Goal: Transaction & Acquisition: Subscribe to service/newsletter

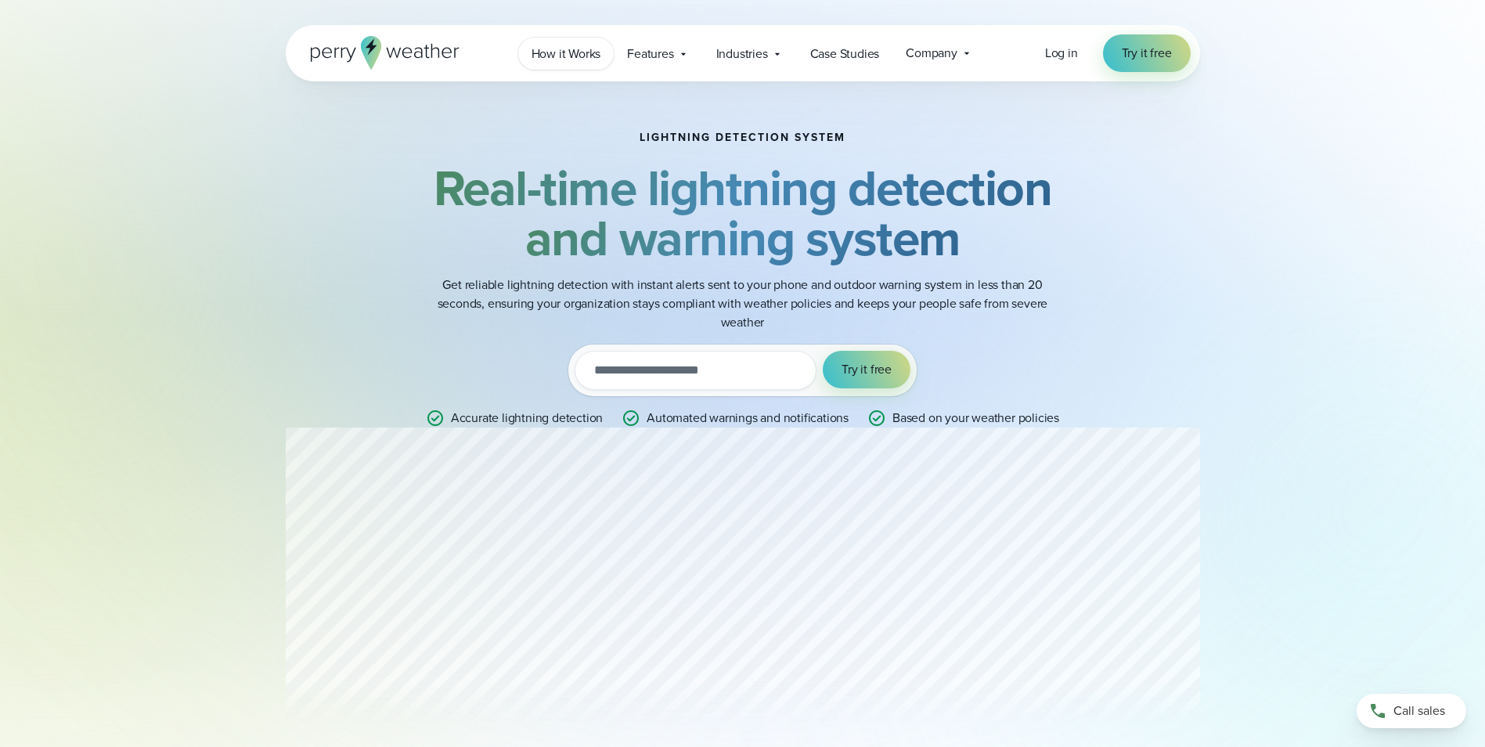
click at [579, 55] on span "How it Works" at bounding box center [566, 54] width 70 height 19
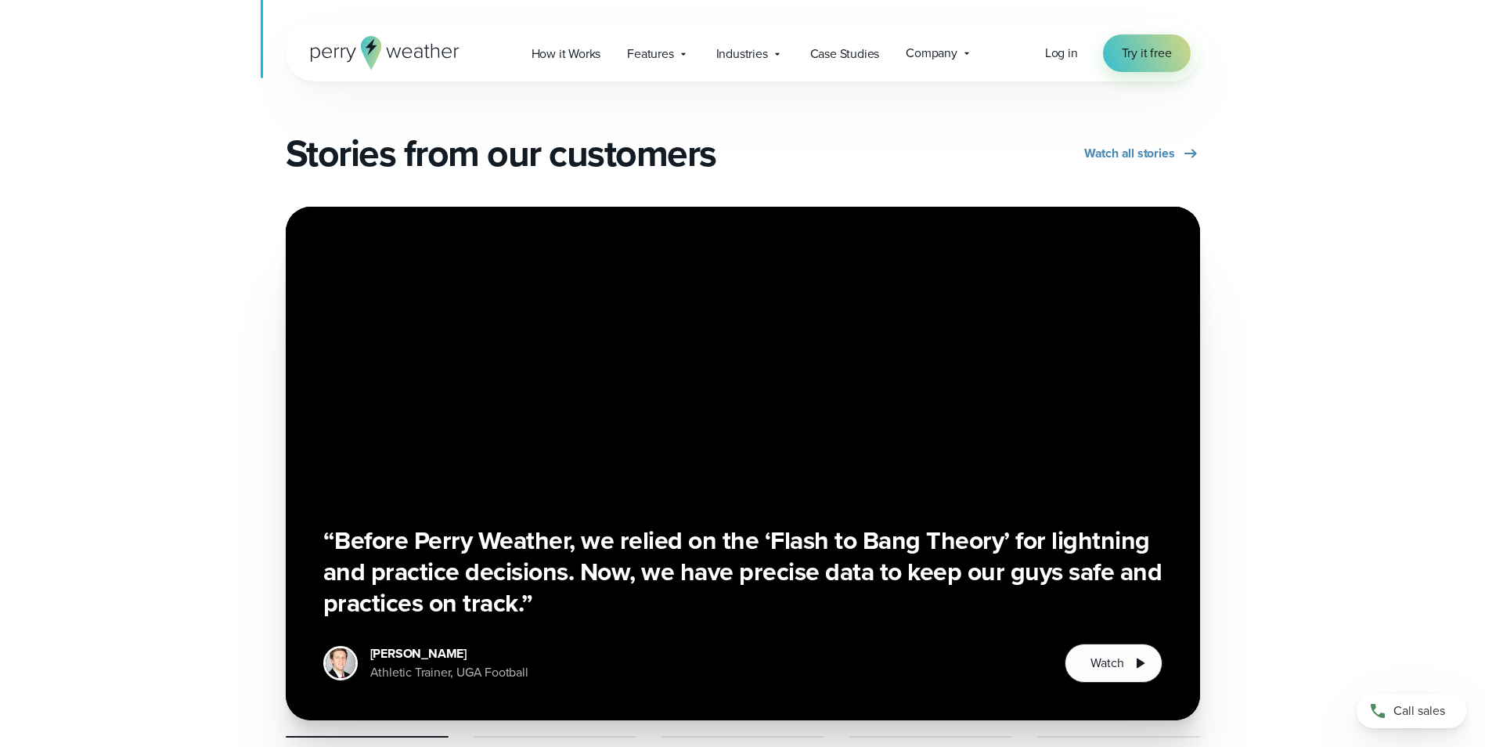
scroll to position [2818, 0]
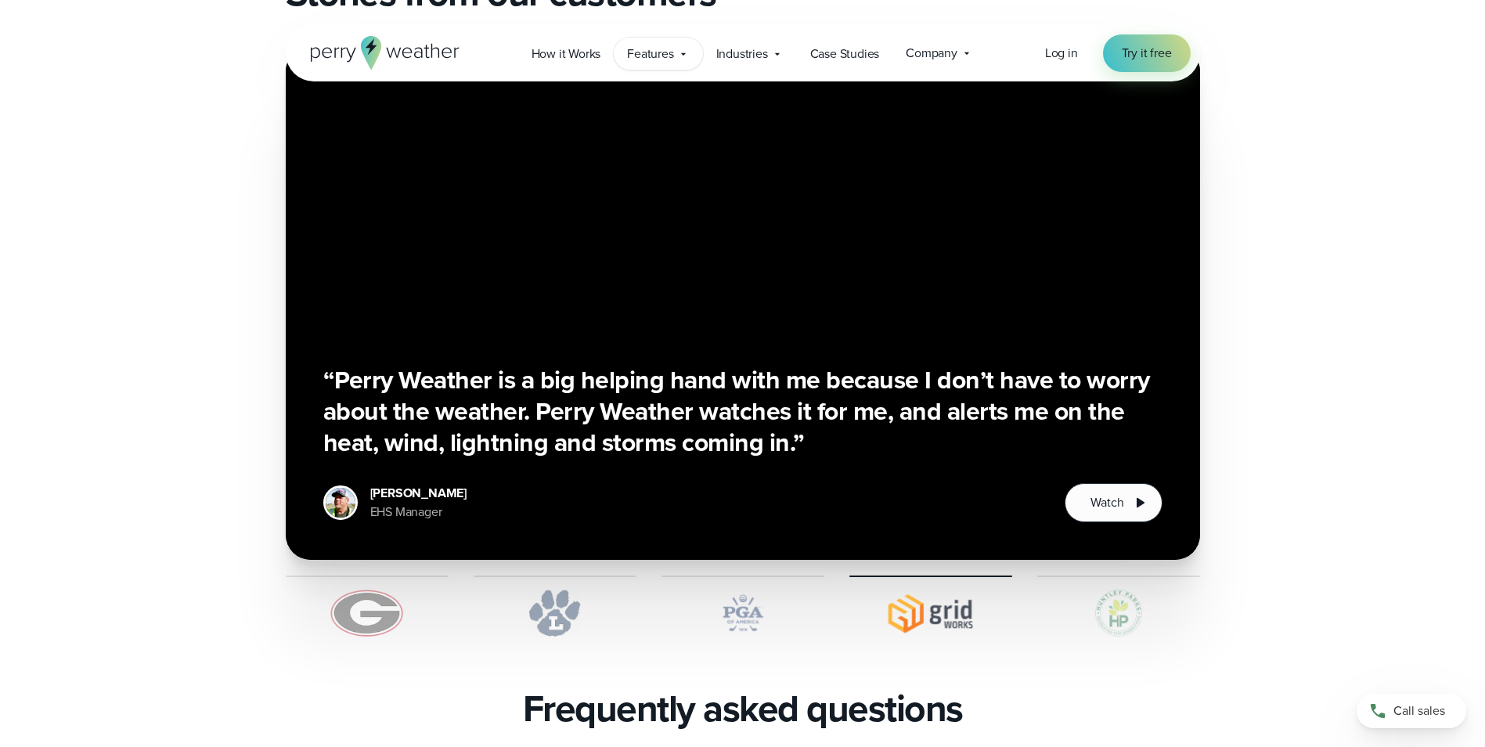
click at [678, 58] on icon at bounding box center [683, 54] width 13 height 13
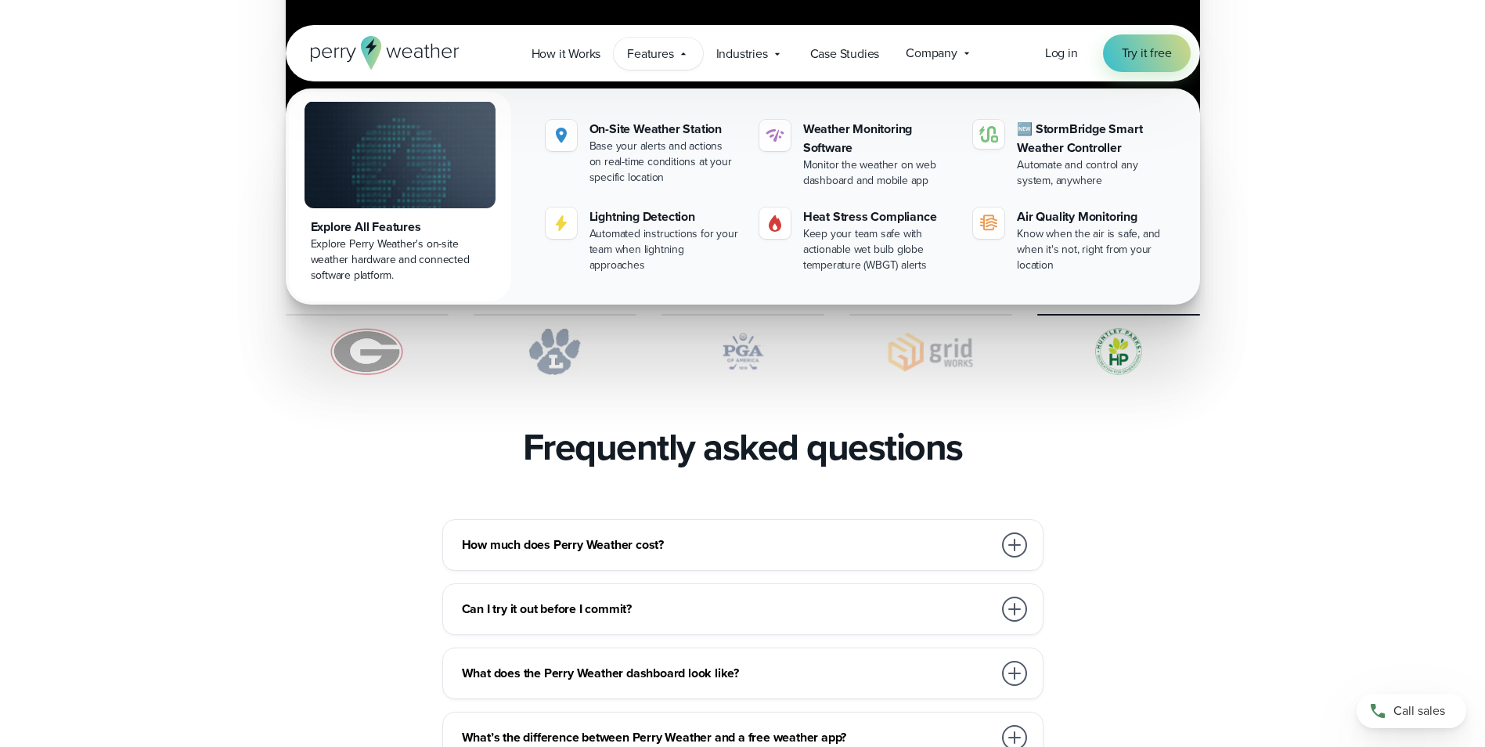
scroll to position [3131, 0]
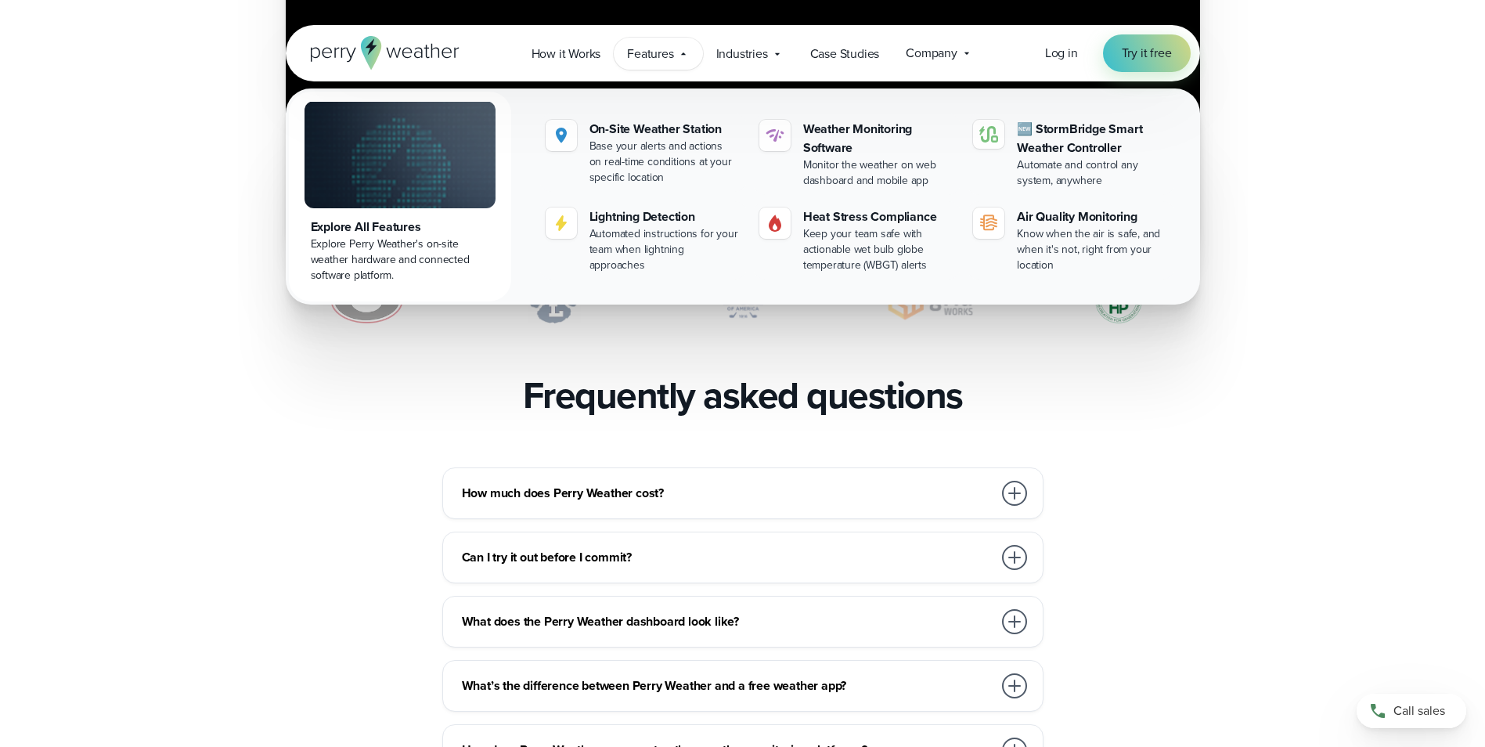
click at [1014, 481] on div at bounding box center [1014, 493] width 25 height 25
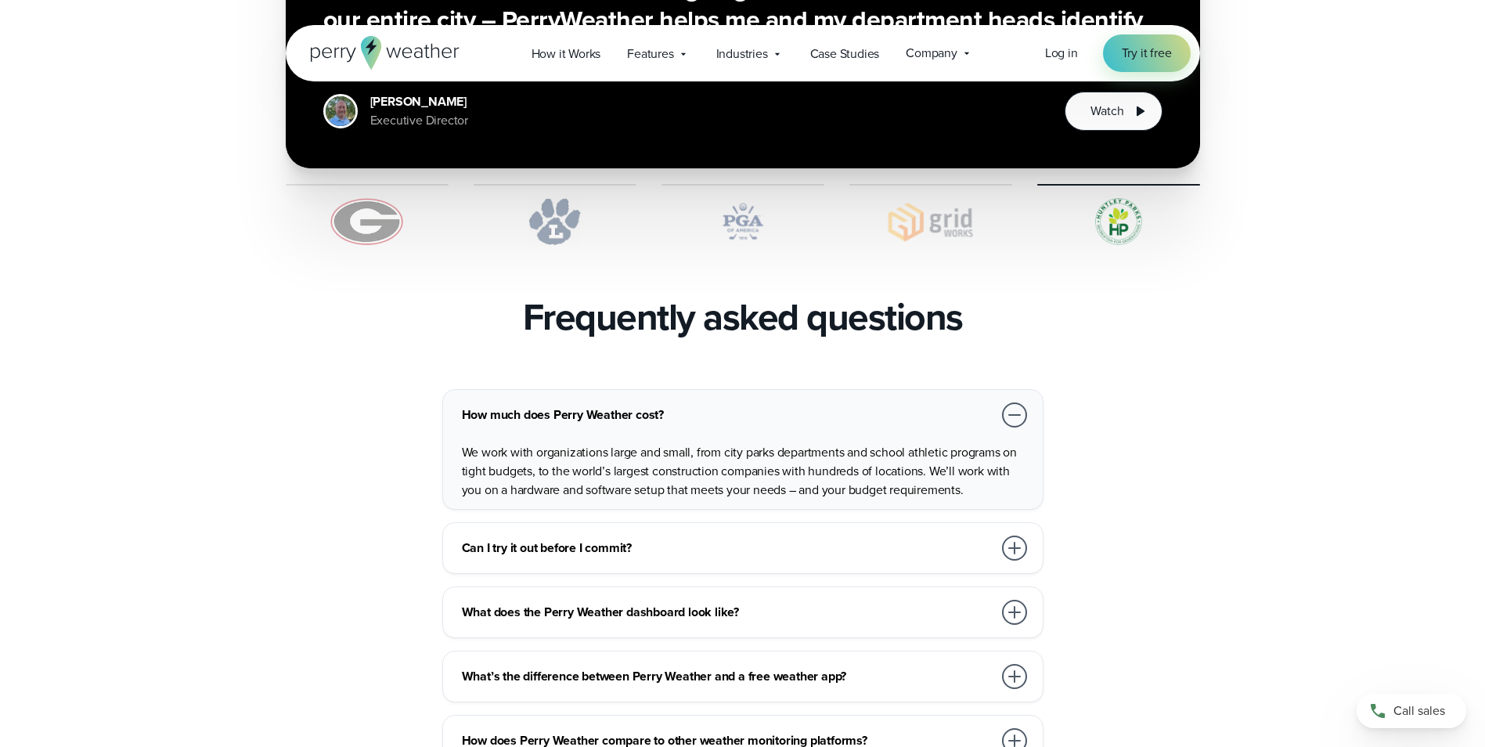
scroll to position [3288, 0]
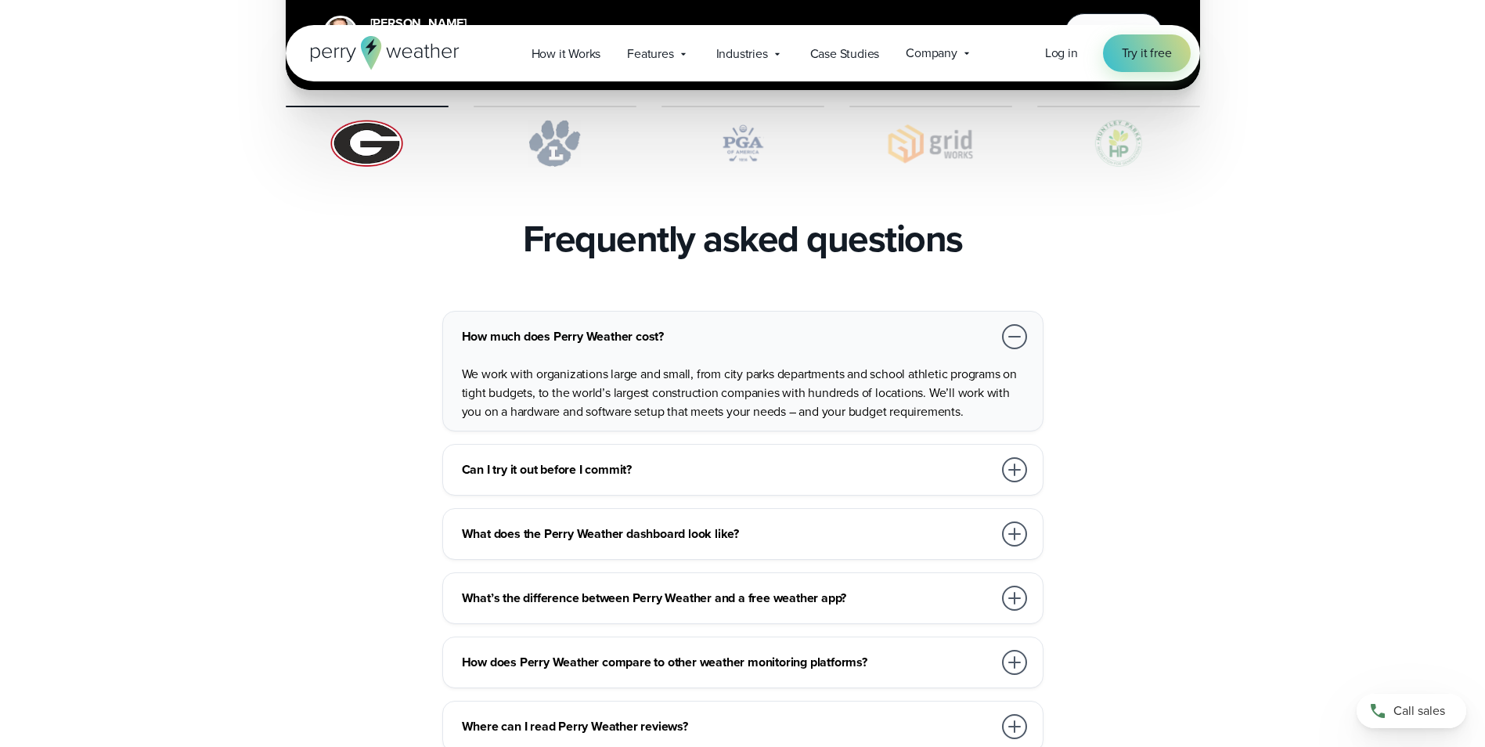
click at [709, 448] on div "Can I try it out before I commit? Of course! Contact us to request a two-week P…" at bounding box center [742, 470] width 601 height 52
click at [1003, 457] on div at bounding box center [1014, 469] width 25 height 25
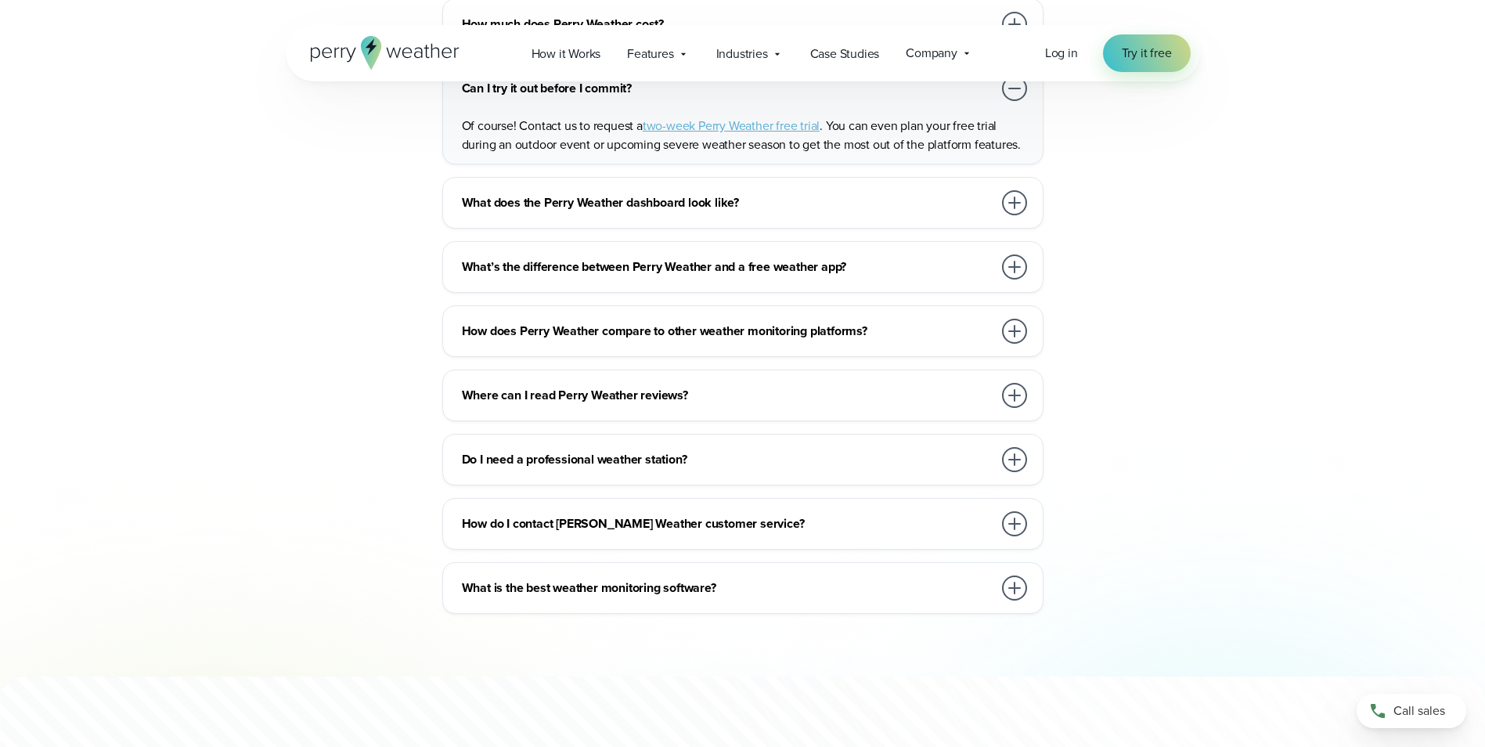
scroll to position [3601, 0]
click at [720, 578] on h3 "What is the best weather monitoring software?" at bounding box center [727, 587] width 531 height 19
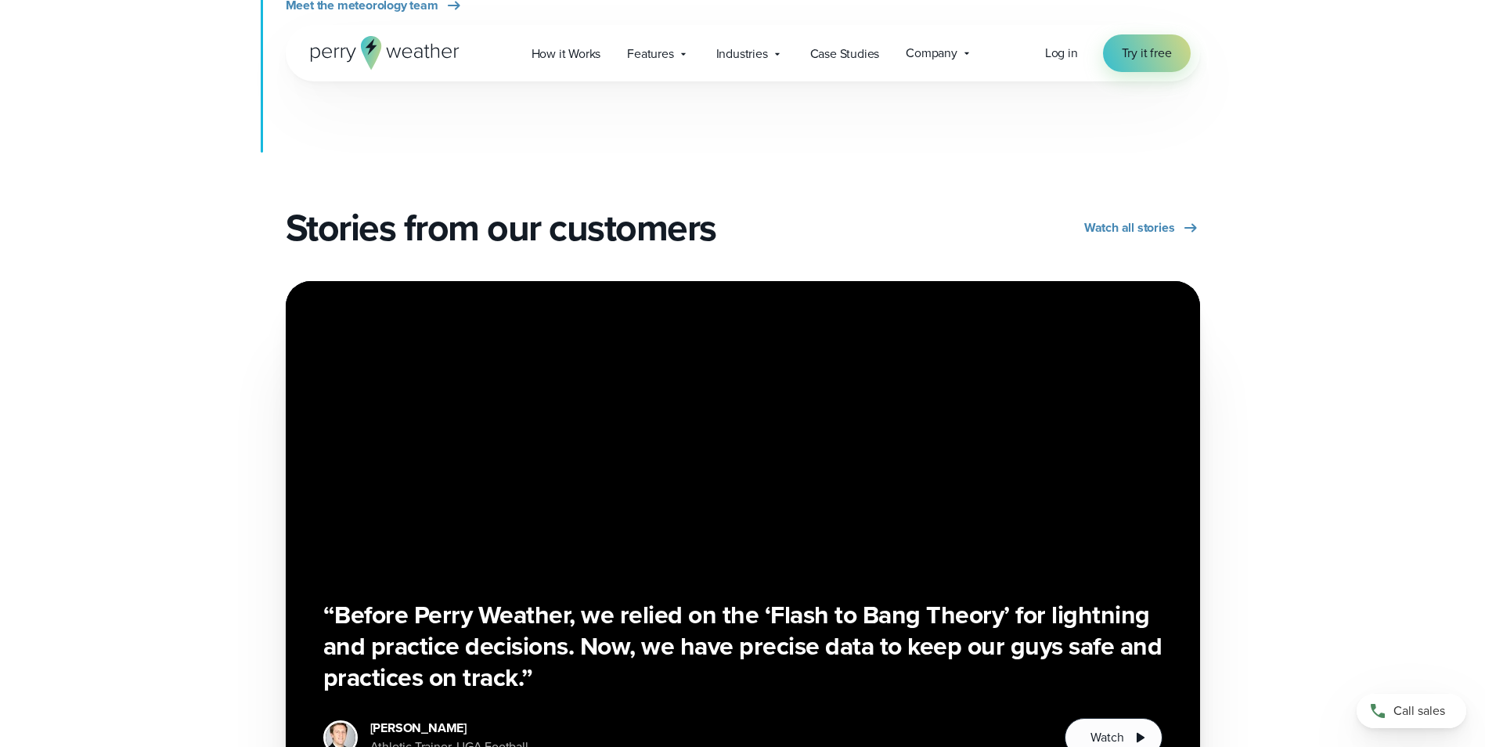
scroll to position [2113, 0]
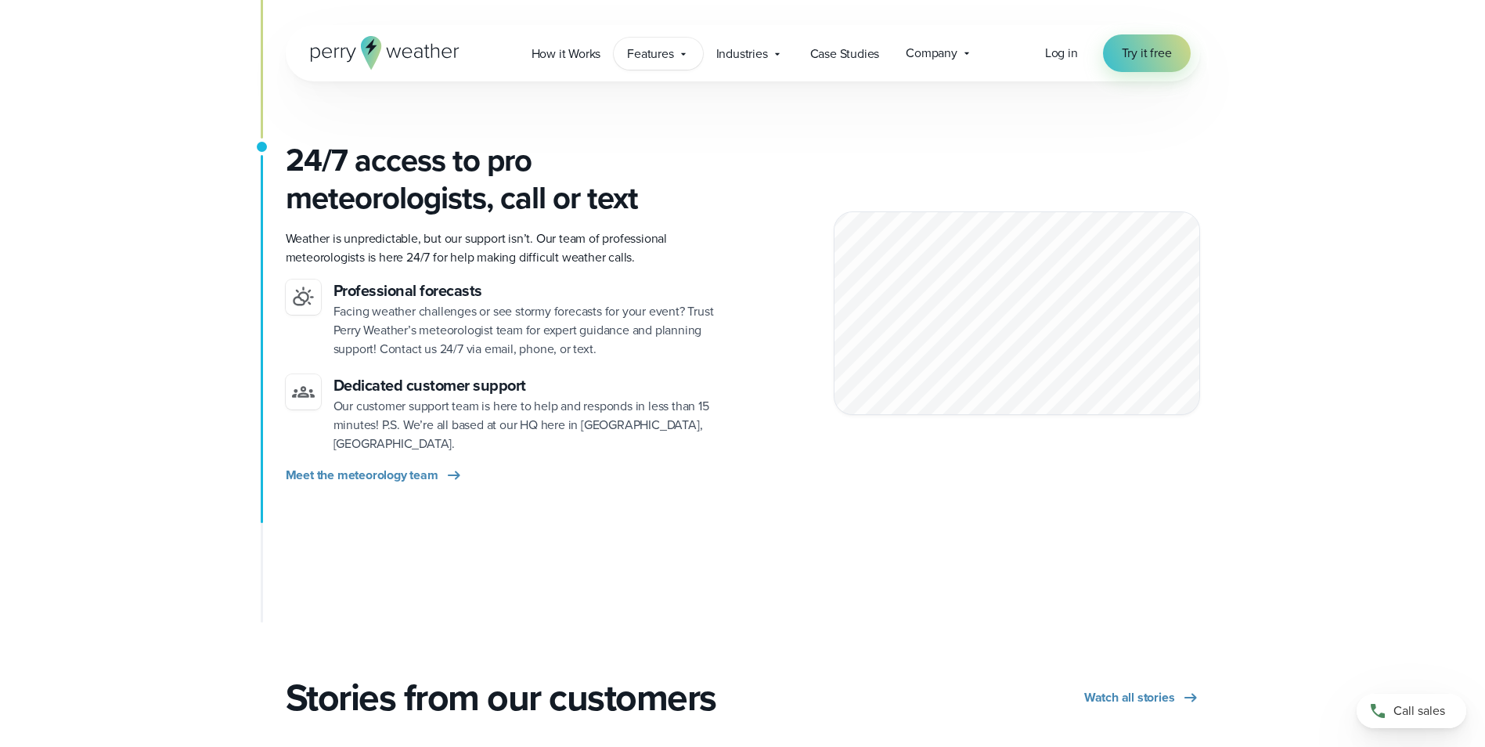
click at [691, 57] on div "Features Explore All Features Explore Perry Weather's on-site weather hardware …" at bounding box center [658, 54] width 88 height 32
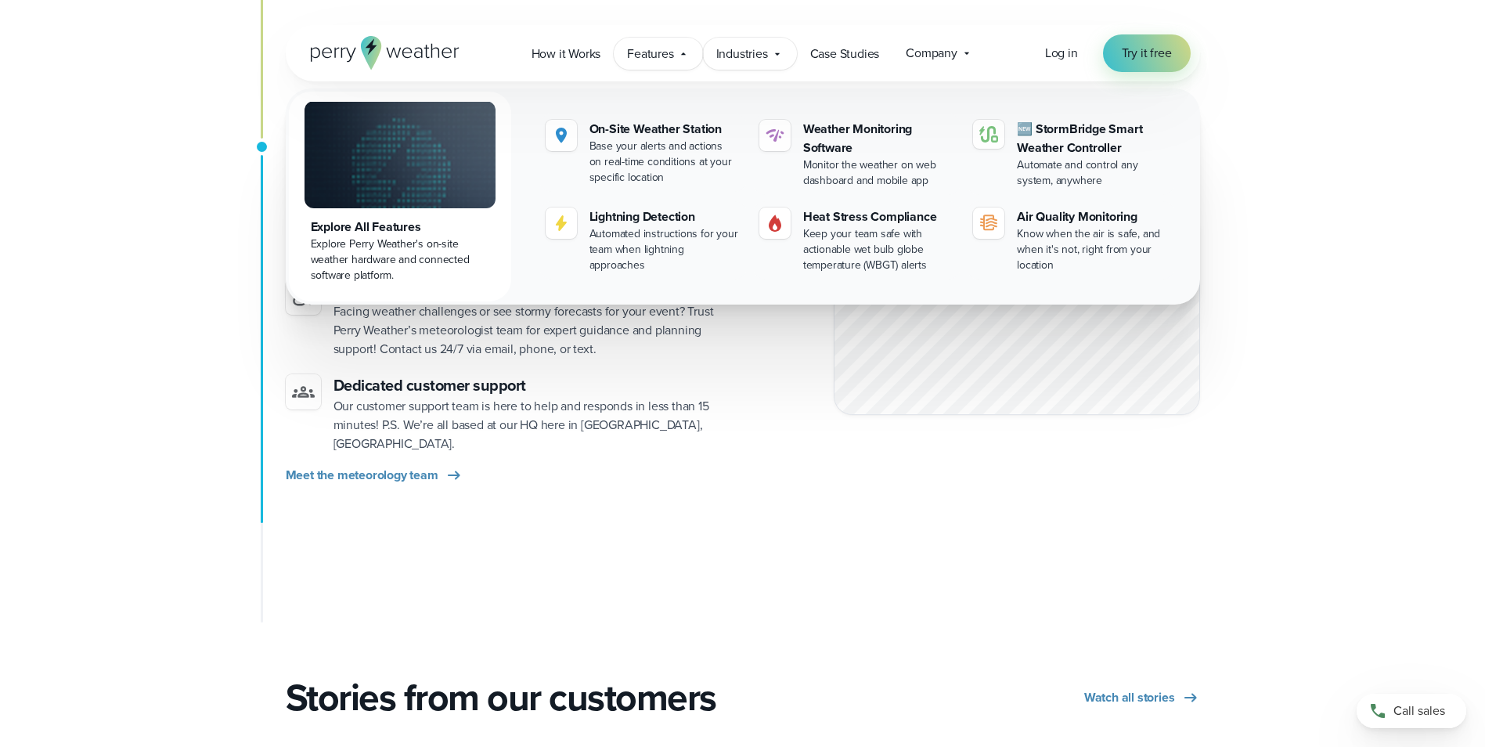
click at [758, 55] on span "Industries" at bounding box center [742, 54] width 52 height 19
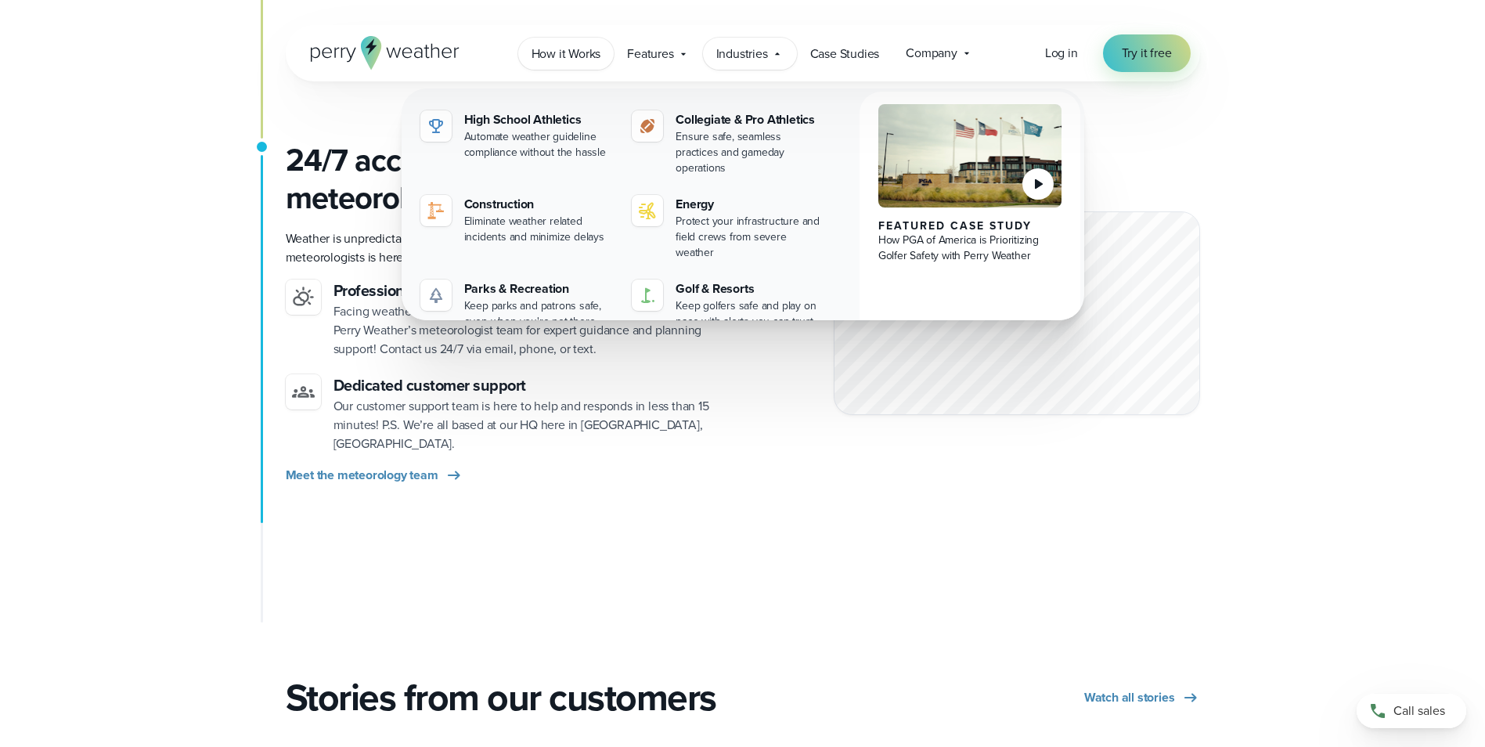
click at [596, 52] on span "How it Works" at bounding box center [566, 54] width 70 height 19
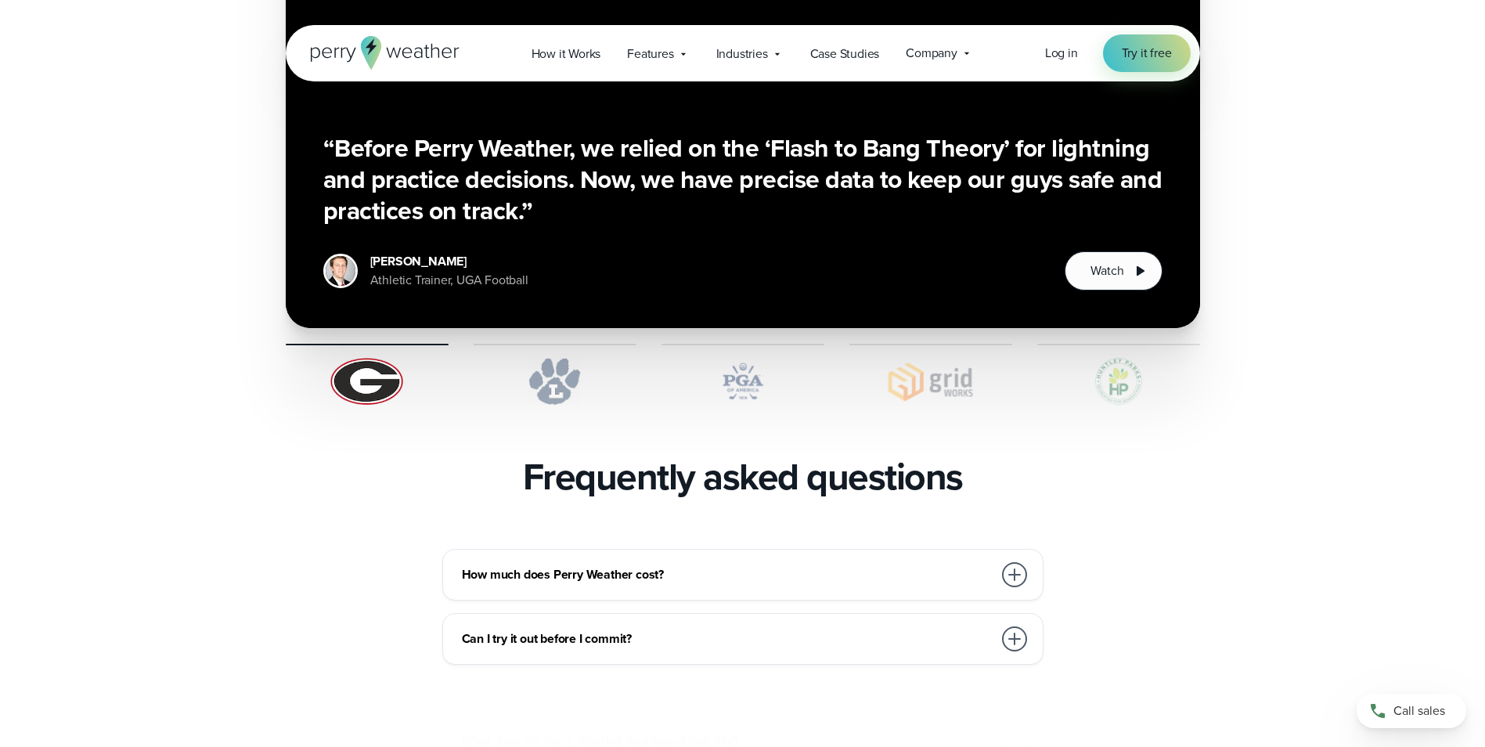
scroll to position [3053, 0]
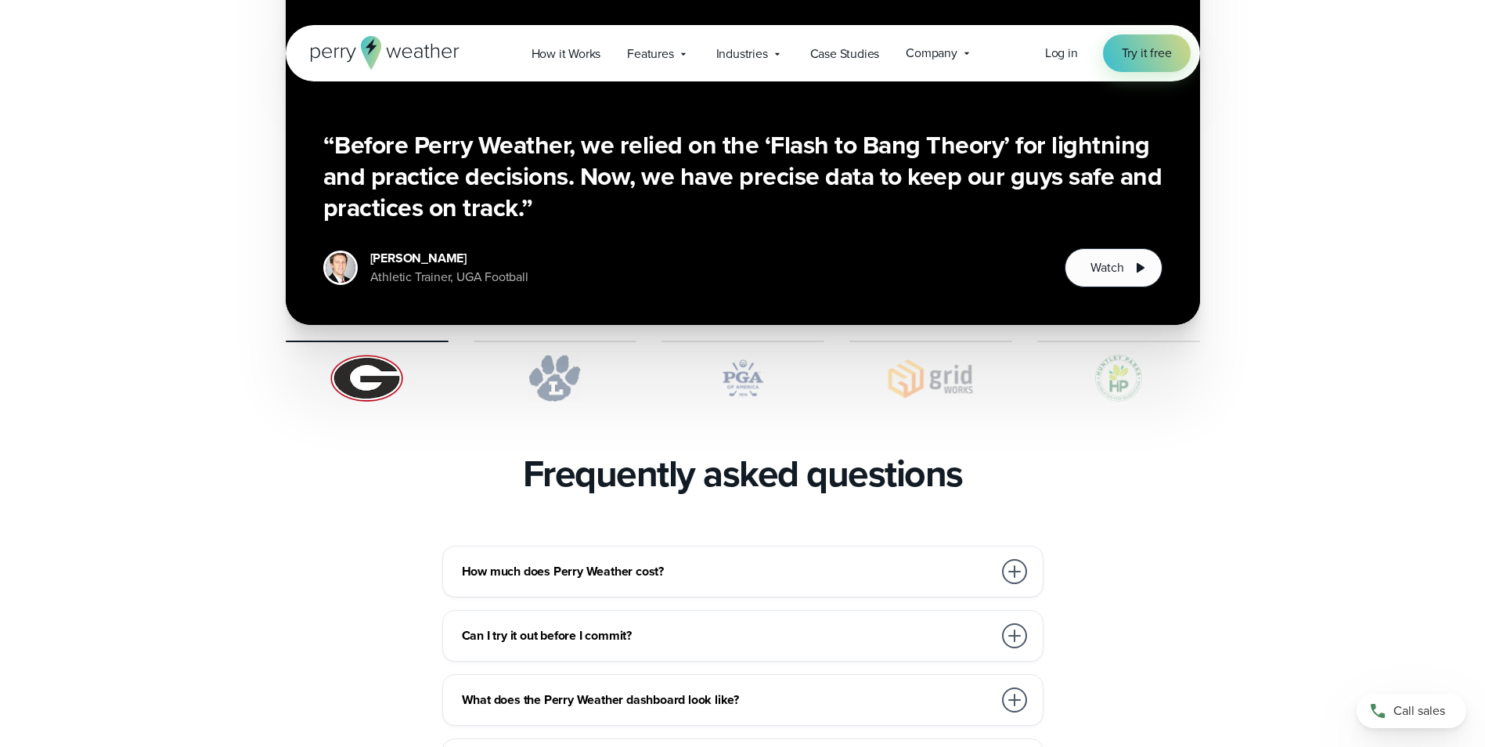
click at [544, 549] on div "How much does Perry Weather cost? We work with organizations large and small, f…" at bounding box center [742, 572] width 601 height 52
click at [1021, 559] on div at bounding box center [1014, 571] width 25 height 25
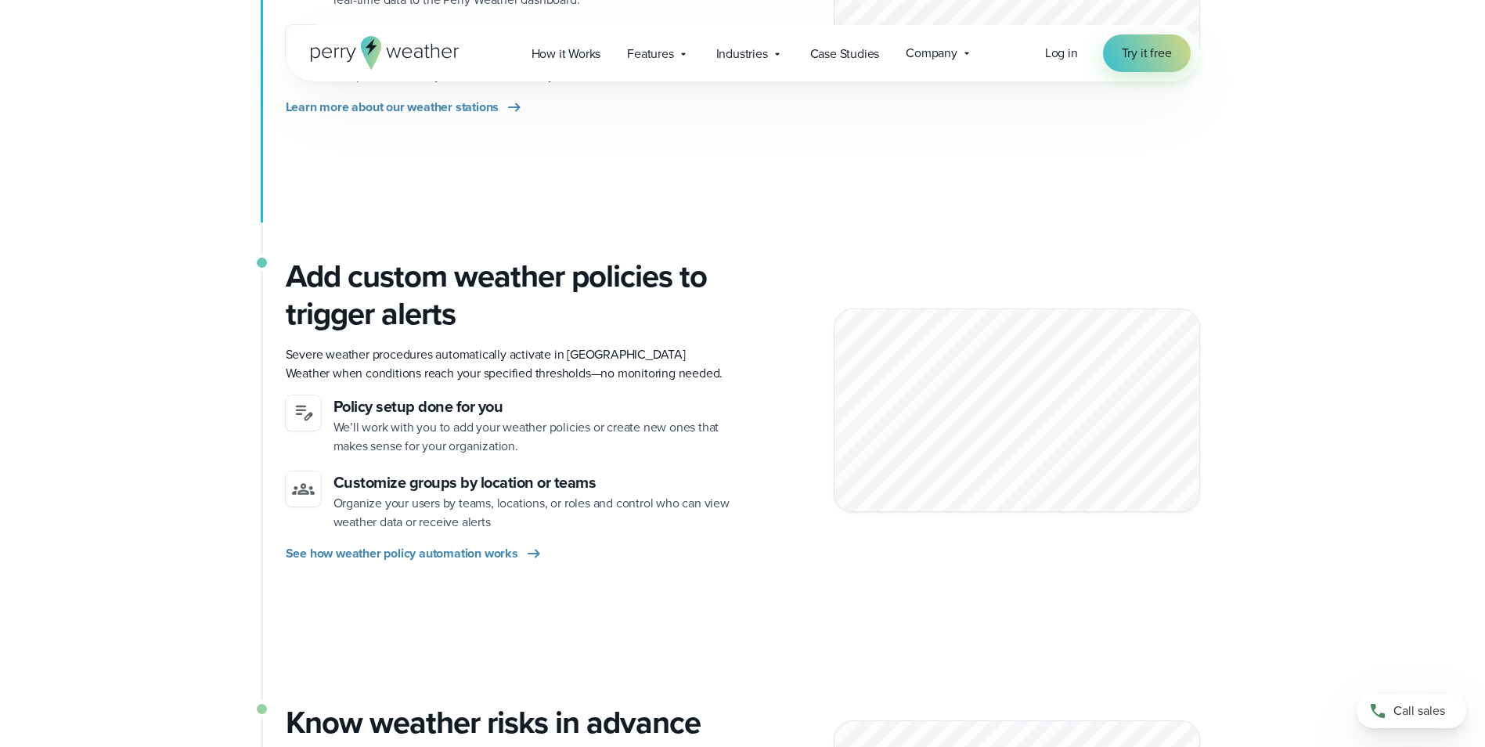
scroll to position [313, 0]
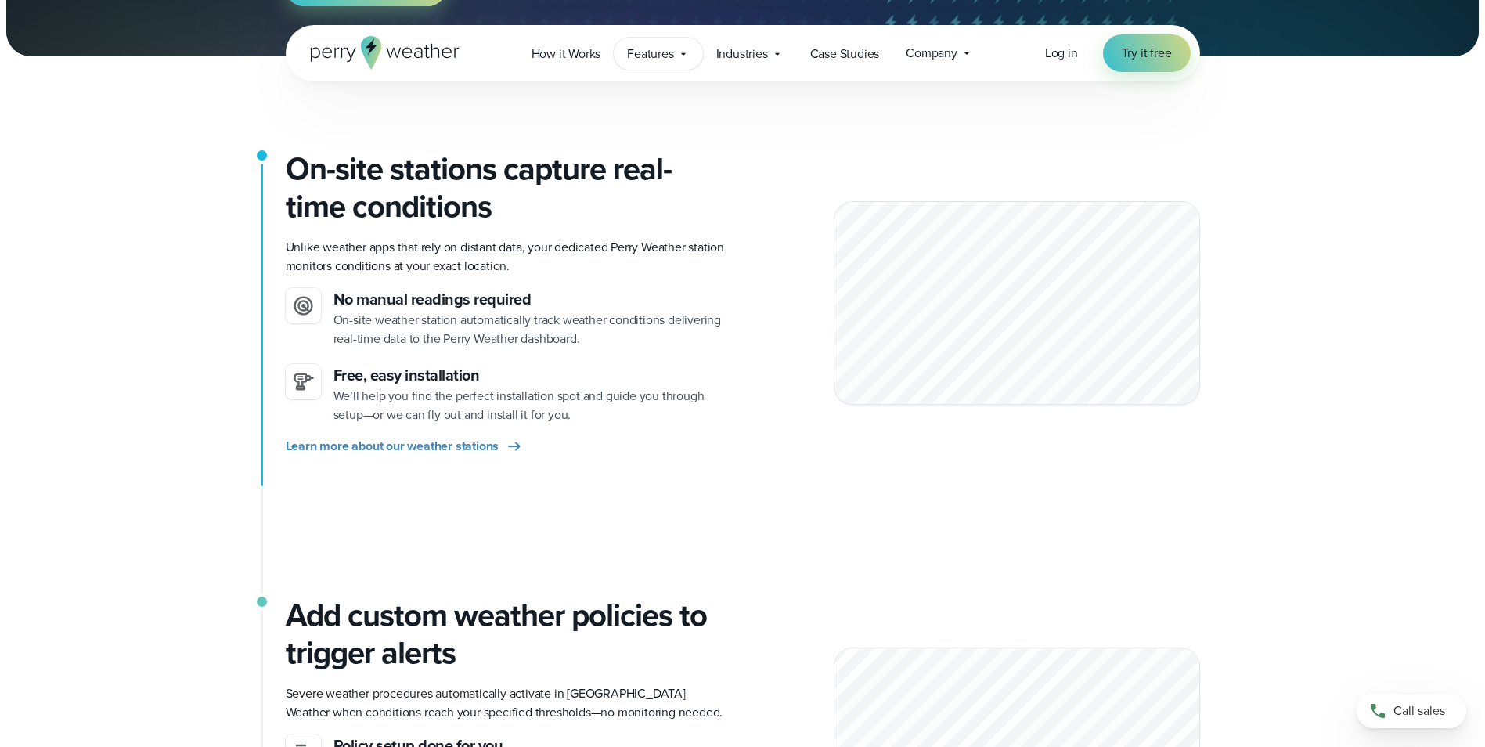
click at [671, 55] on span "Features" at bounding box center [650, 54] width 46 height 19
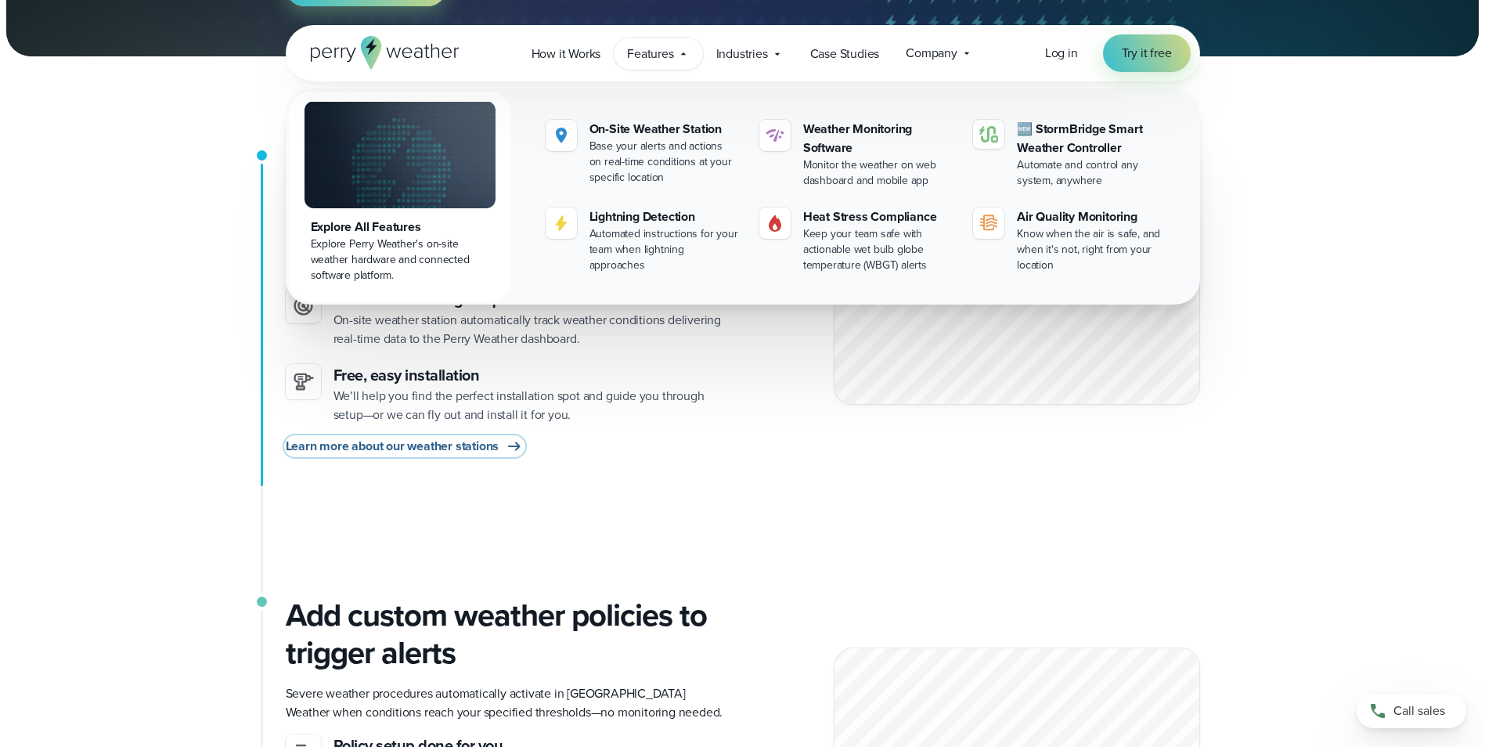
click at [485, 447] on span "Learn more about our weather stations" at bounding box center [393, 446] width 214 height 19
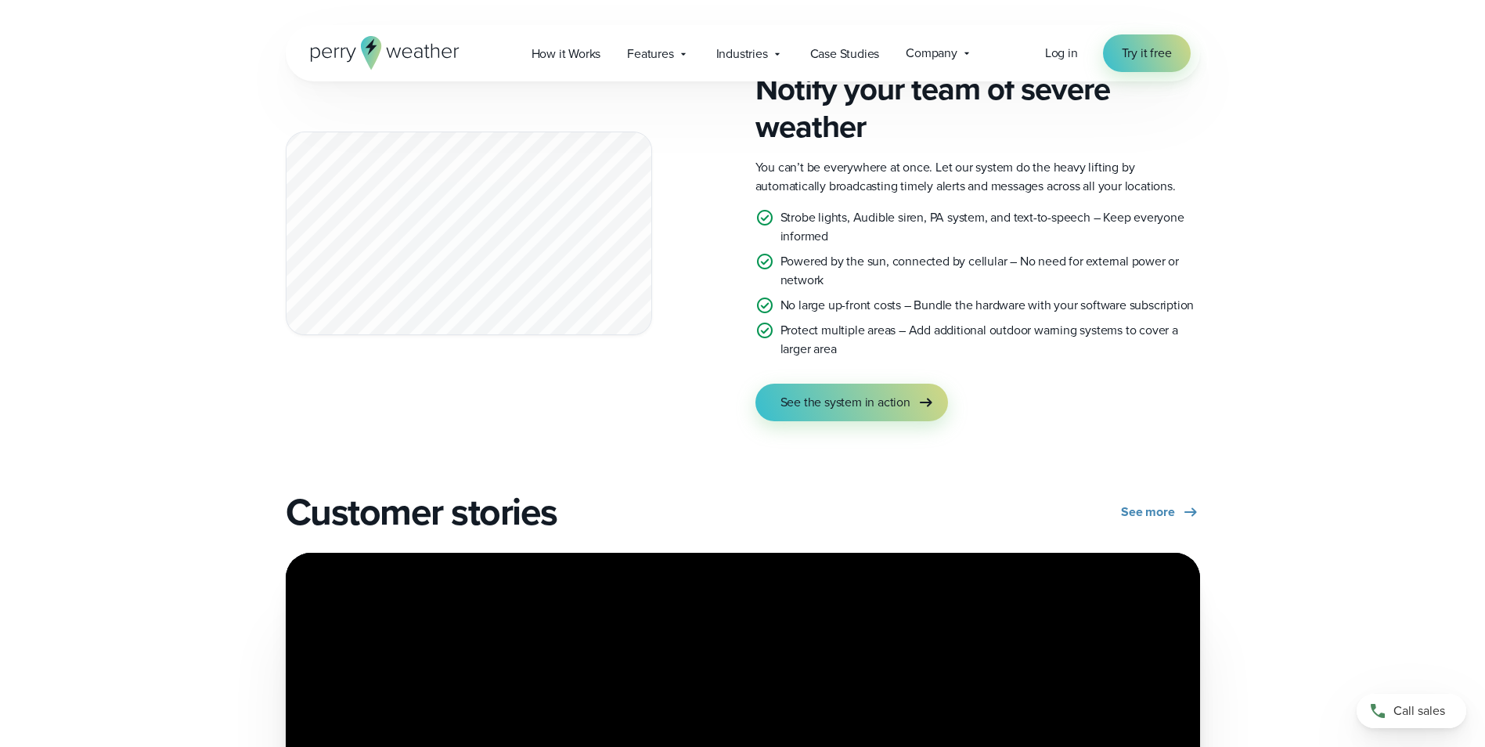
scroll to position [2818, 0]
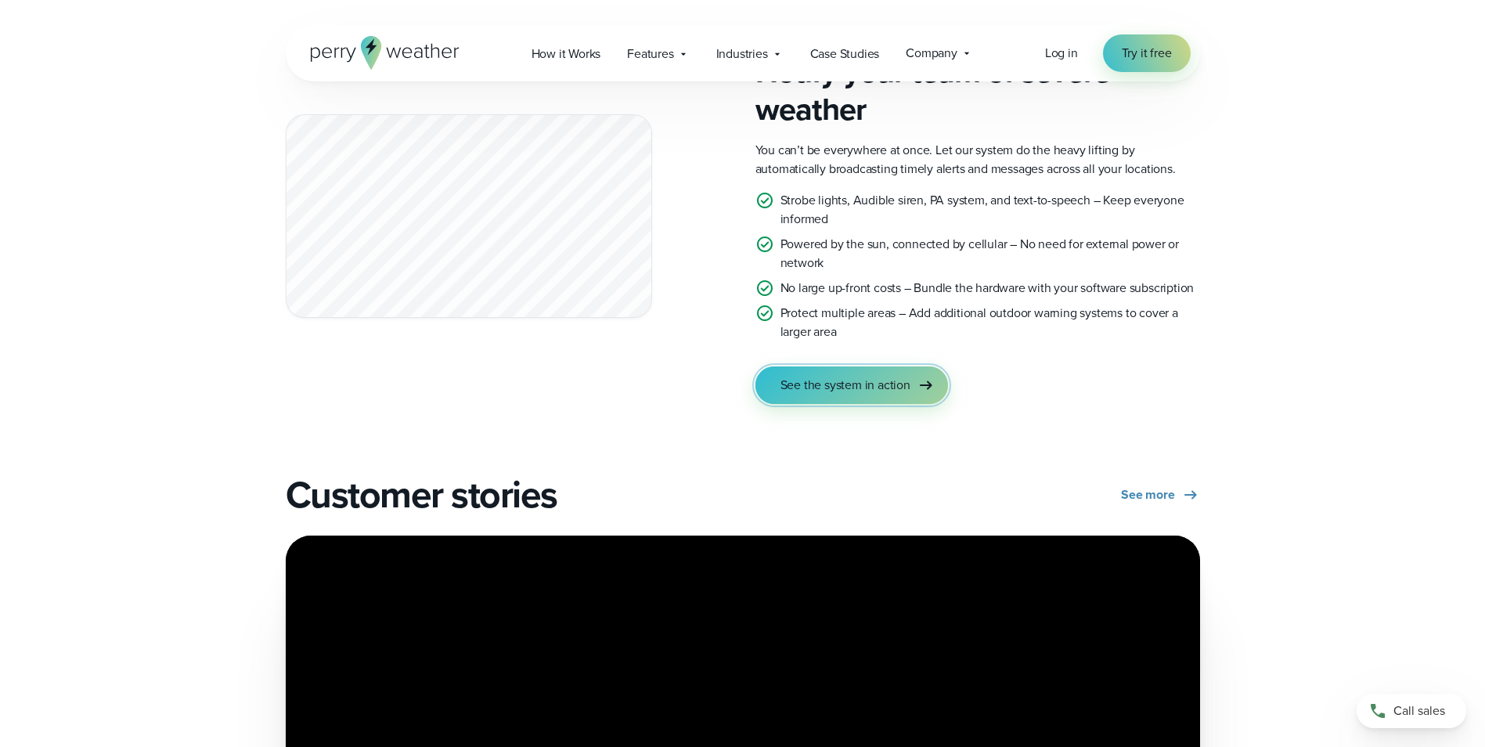
click at [852, 383] on span "See the system in action" at bounding box center [845, 385] width 130 height 19
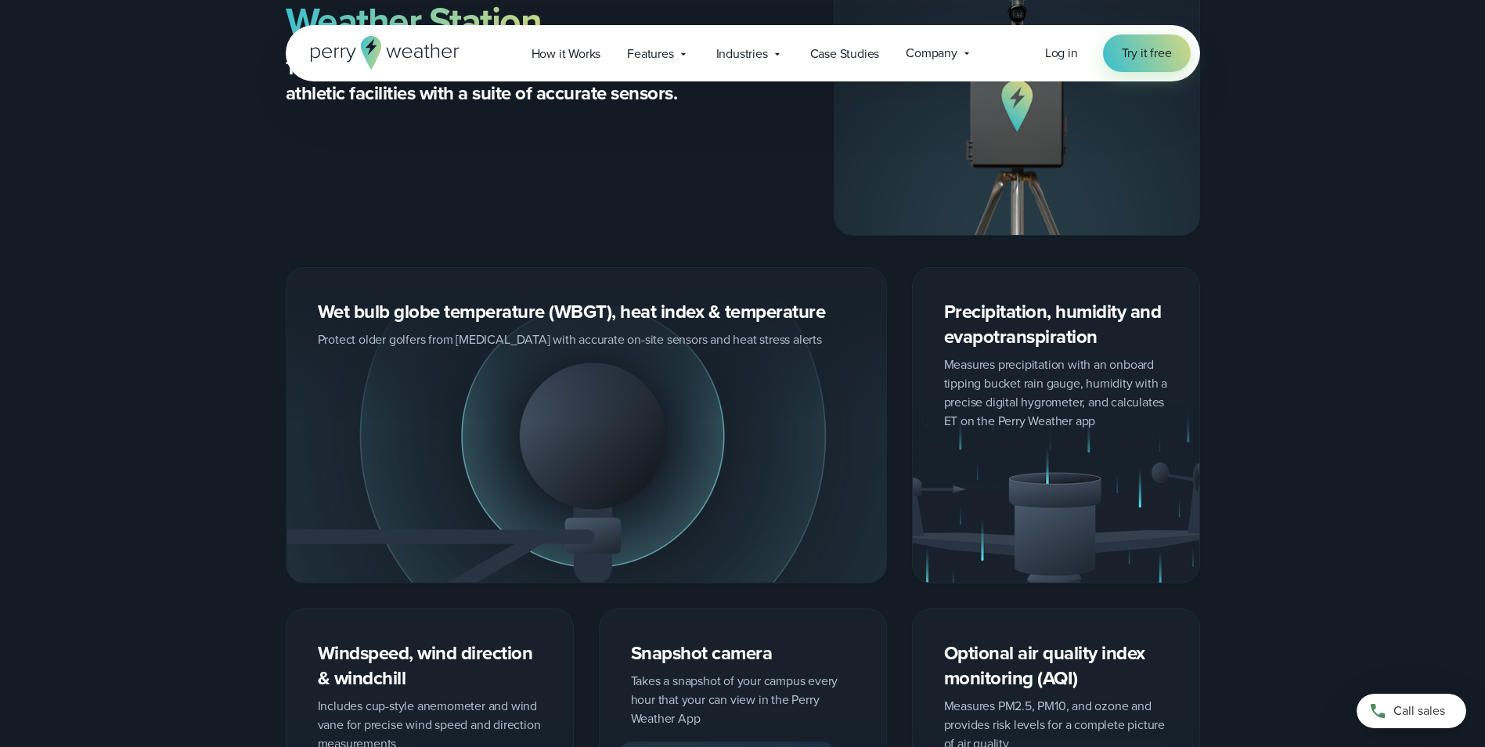
scroll to position [3444, 0]
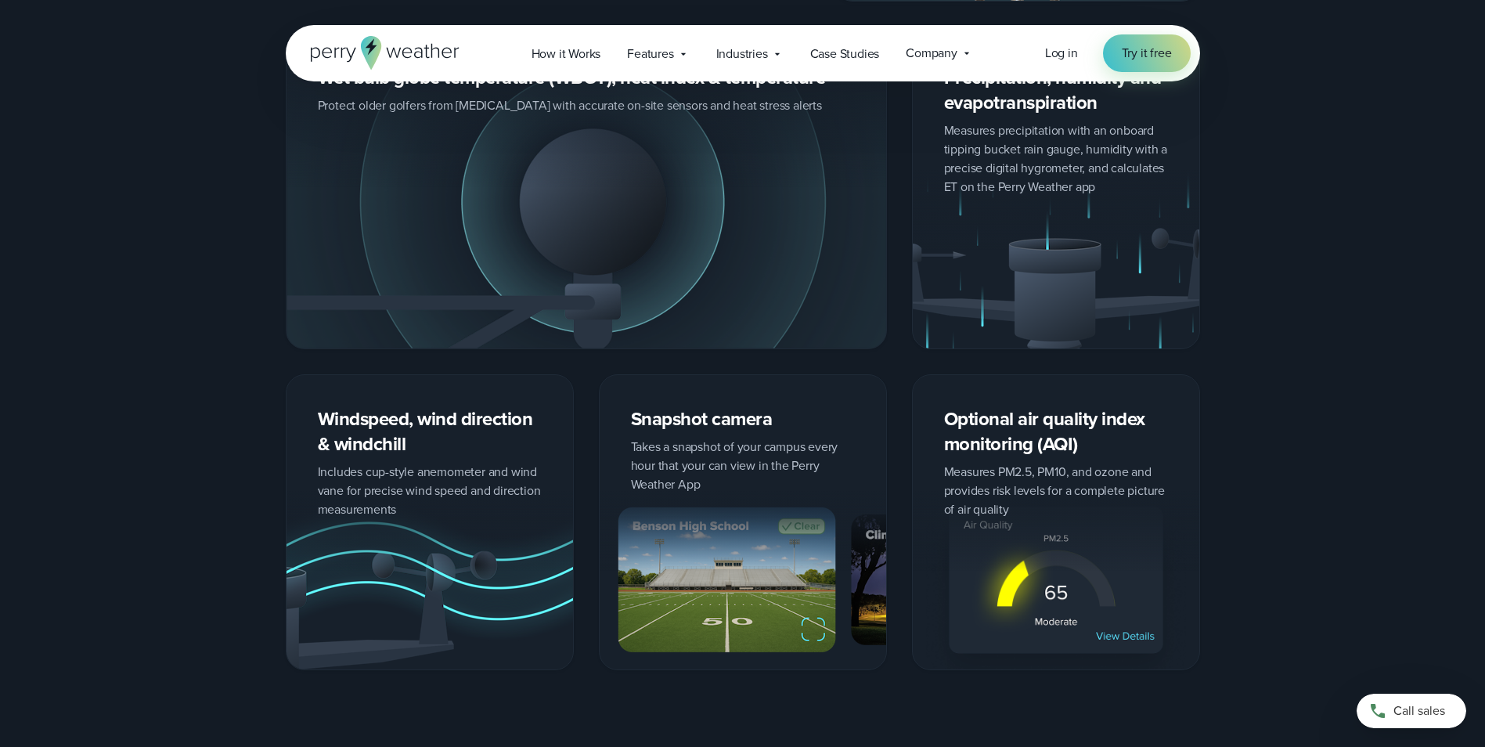
click at [335, 45] on icon at bounding box center [385, 53] width 149 height 34
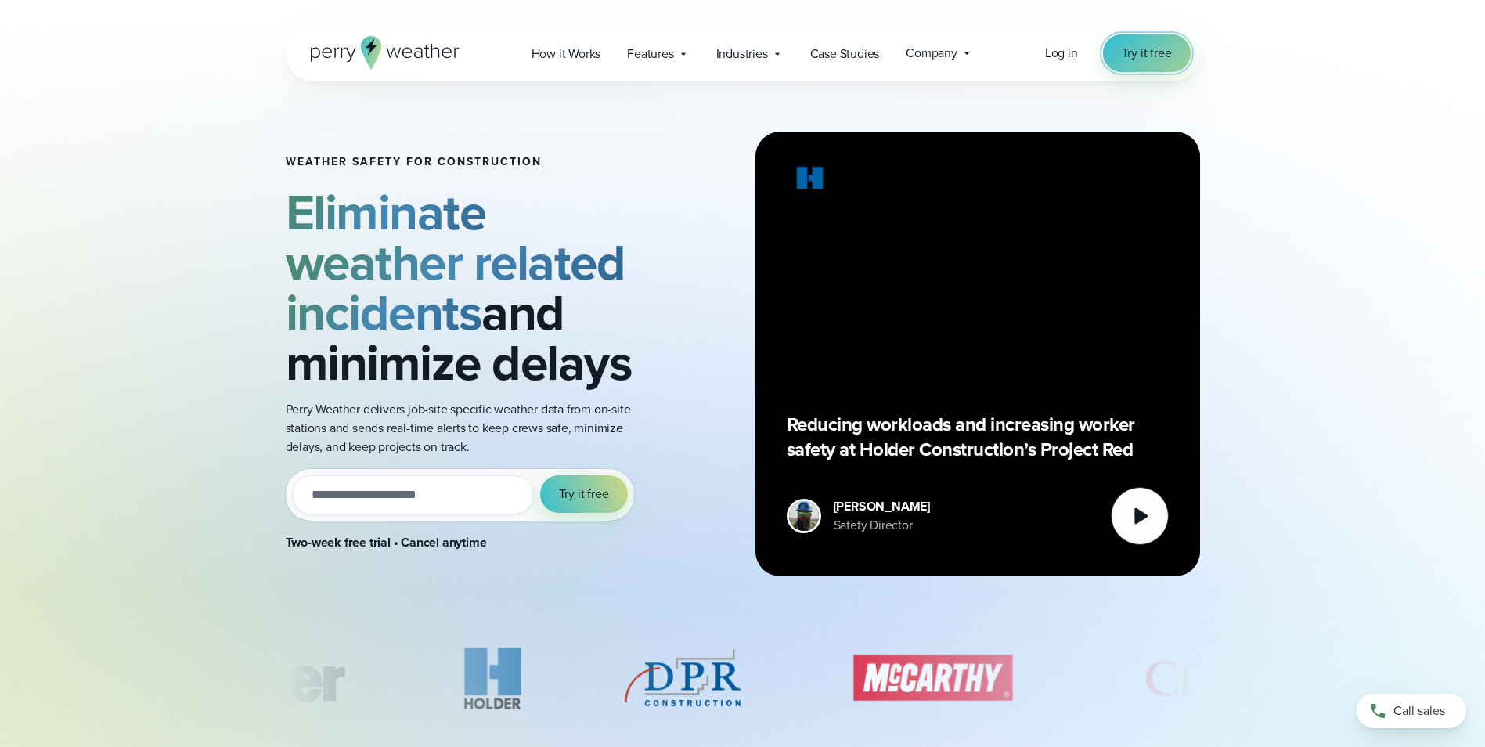
click at [1150, 62] on span "Try it free" at bounding box center [1147, 53] width 50 height 19
